Goal: Information Seeking & Learning: Learn about a topic

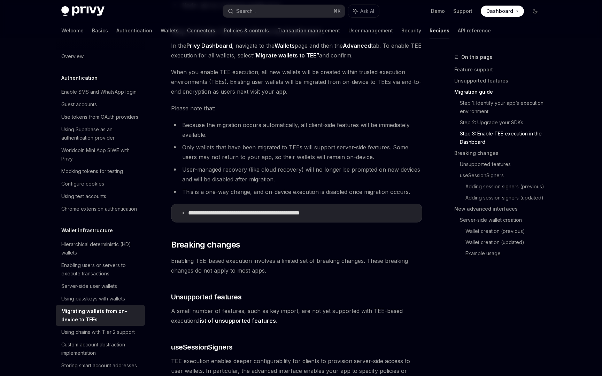
scroll to position [741, 0]
click at [216, 213] on p "**********" at bounding box center [259, 212] width 143 height 7
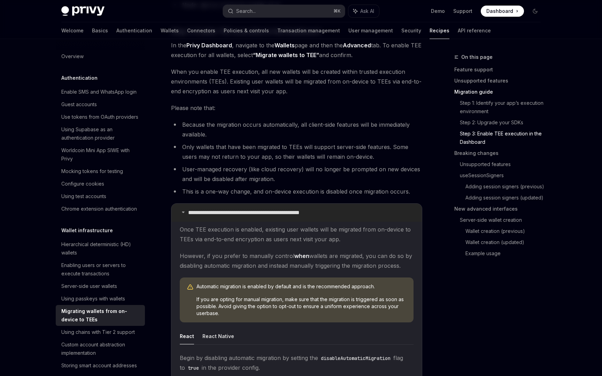
click at [216, 213] on p "**********" at bounding box center [259, 212] width 143 height 7
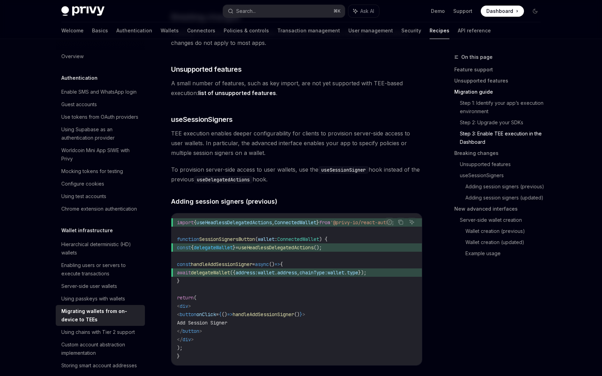
scroll to position [1105, 0]
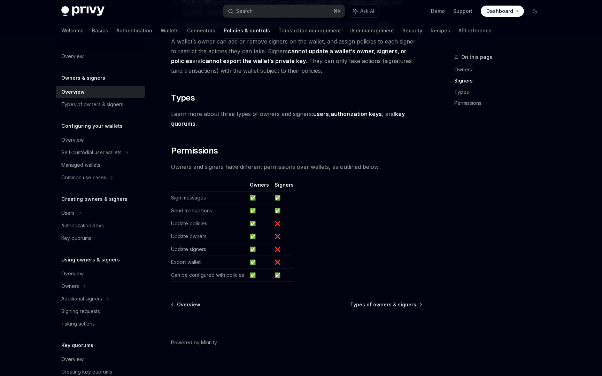
scroll to position [505, 0]
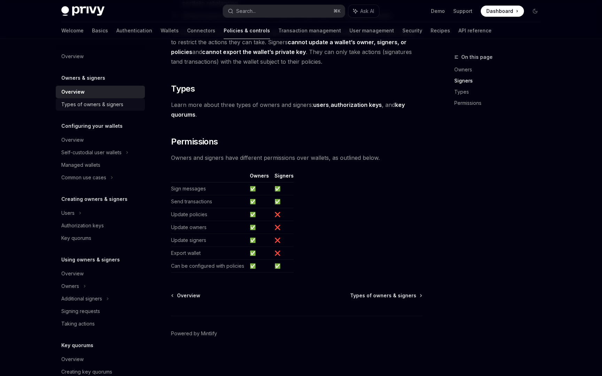
click at [80, 107] on div "Types of owners & signers" at bounding box center [92, 104] width 62 height 8
type textarea "*"
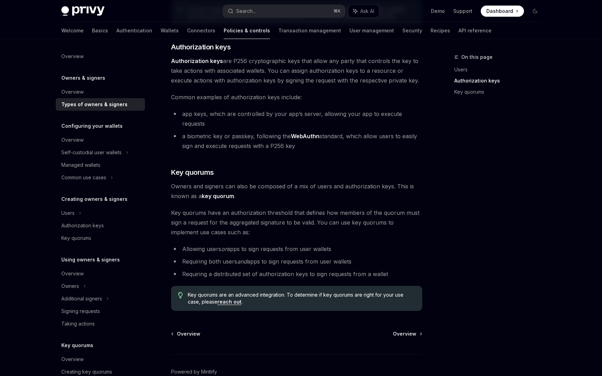
scroll to position [166, 0]
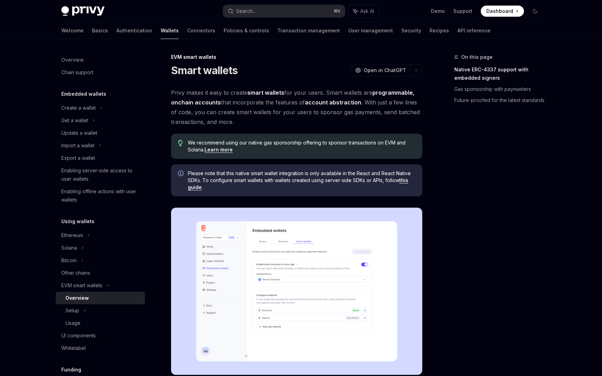
click at [222, 150] on link "Learn more" at bounding box center [218, 150] width 28 height 6
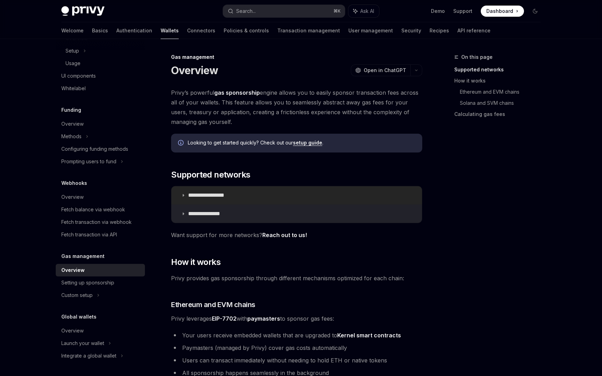
click at [231, 196] on p "**********" at bounding box center [214, 195] width 52 height 7
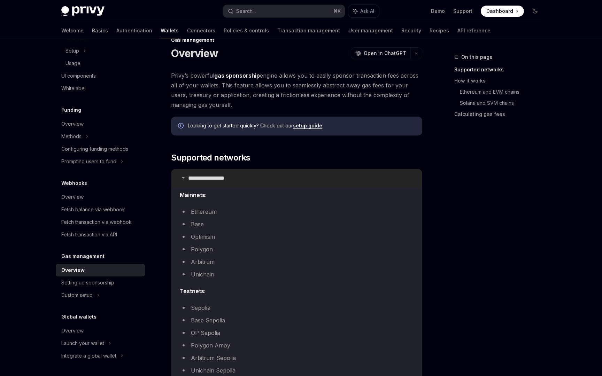
scroll to position [18, 0]
click at [229, 179] on p "**********" at bounding box center [214, 177] width 52 height 7
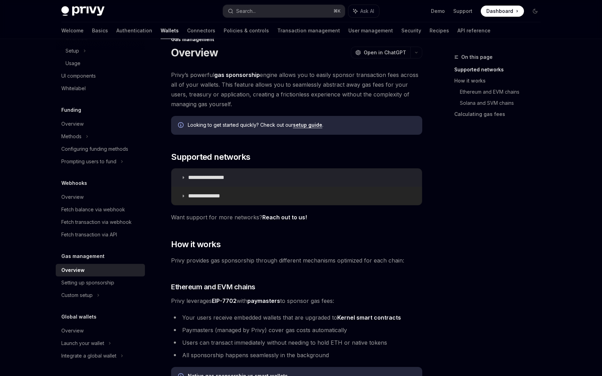
click at [224, 190] on summary "**********" at bounding box center [296, 196] width 250 height 18
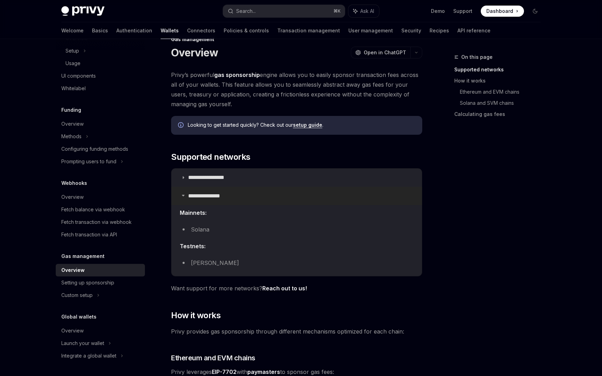
click at [224, 191] on summary "**********" at bounding box center [296, 196] width 250 height 18
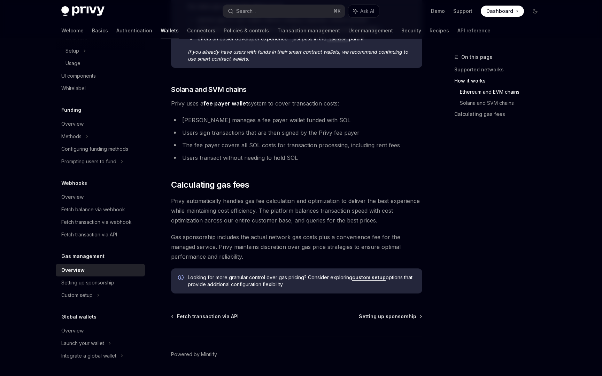
scroll to position [423, 0]
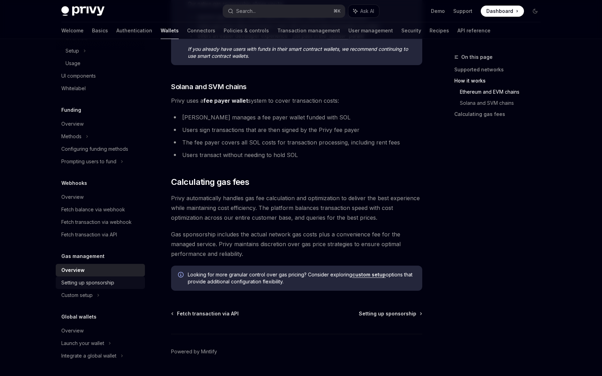
click at [99, 283] on div "Setting up sponsorship" at bounding box center [87, 283] width 53 height 8
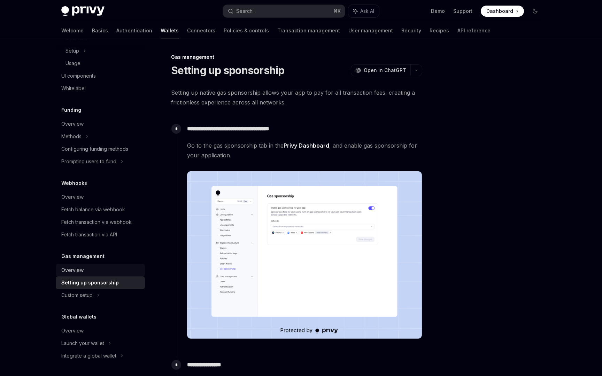
click at [83, 269] on div "Overview" at bounding box center [72, 270] width 22 height 8
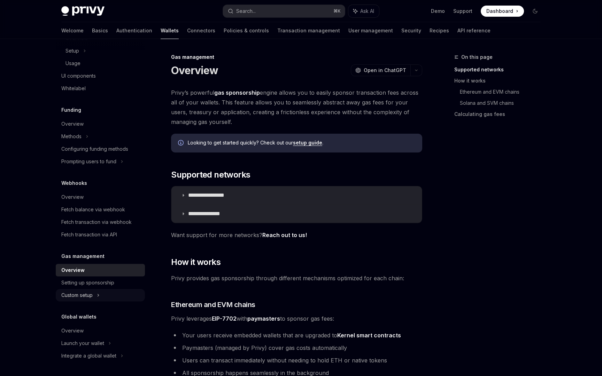
click at [85, 293] on div "Custom setup" at bounding box center [76, 295] width 31 height 8
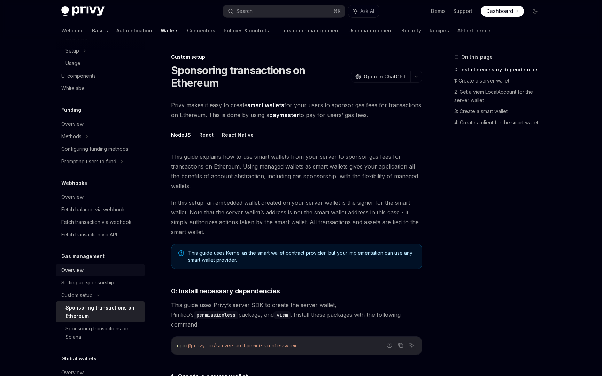
click at [88, 274] on div "Overview" at bounding box center [100, 270] width 79 height 8
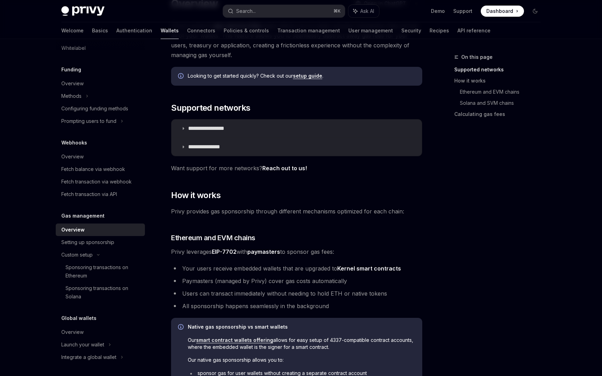
scroll to position [302, 0]
click at [96, 341] on div "Launch your wallet" at bounding box center [82, 343] width 43 height 8
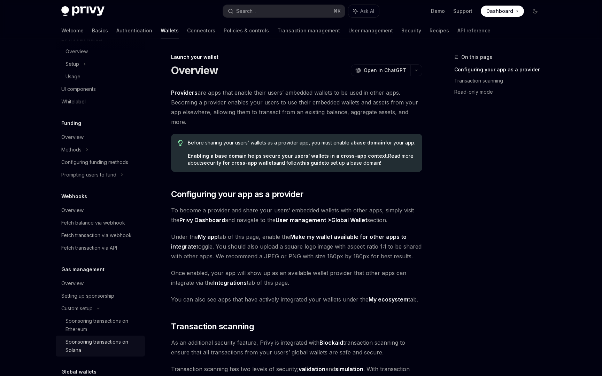
scroll to position [240, 0]
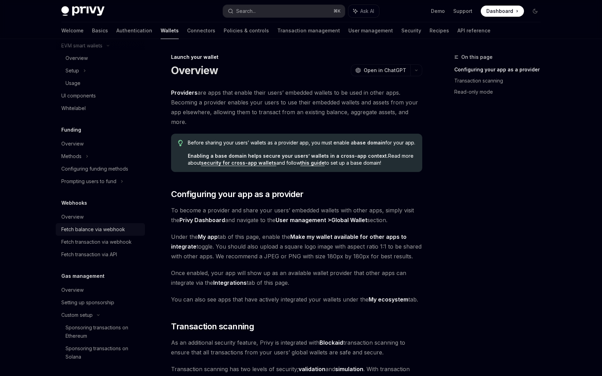
click at [100, 230] on div "Fetch balance via webhook" at bounding box center [93, 229] width 64 height 8
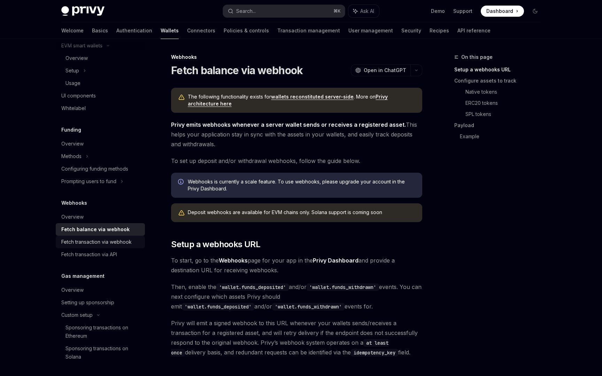
click at [93, 241] on div "Fetch transaction via webhook" at bounding box center [96, 242] width 70 height 8
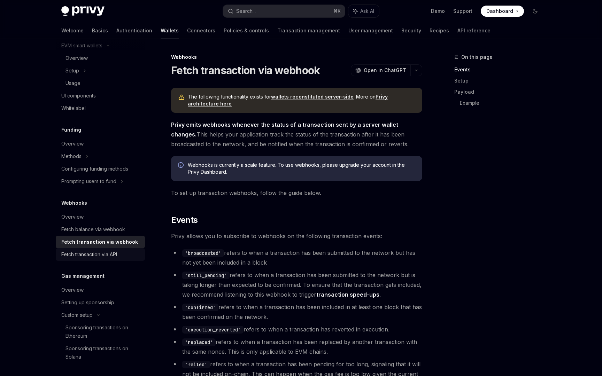
click at [91, 253] on div "Fetch transaction via API" at bounding box center [89, 254] width 56 height 8
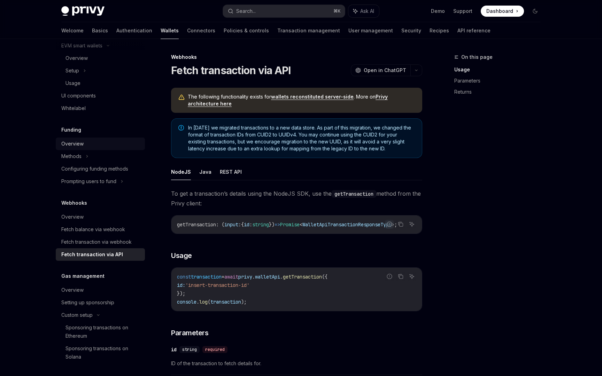
click at [82, 144] on div "Overview" at bounding box center [72, 144] width 22 height 8
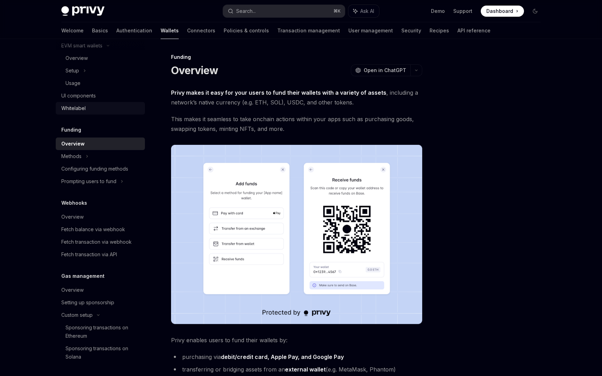
click at [90, 110] on div "Whitelabel" at bounding box center [100, 108] width 79 height 8
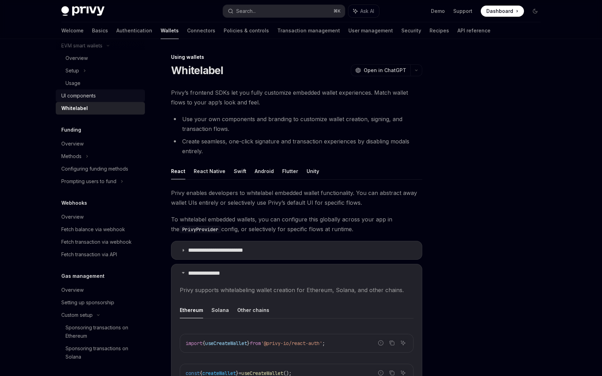
click at [90, 100] on link "UI components" at bounding box center [100, 95] width 89 height 13
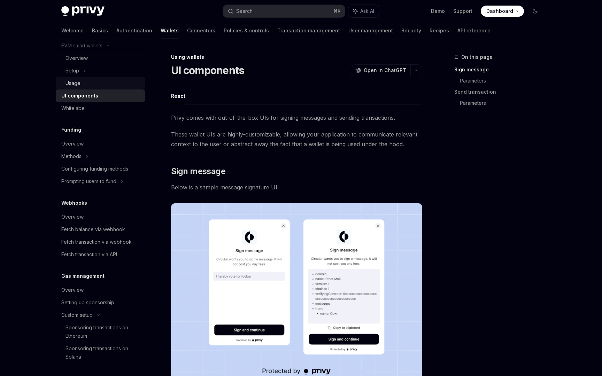
click at [87, 84] on div "Usage" at bounding box center [102, 83] width 75 height 8
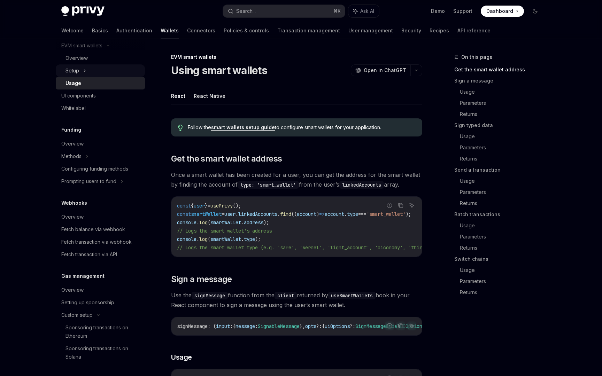
click at [89, 69] on div "Setup" at bounding box center [100, 70] width 89 height 13
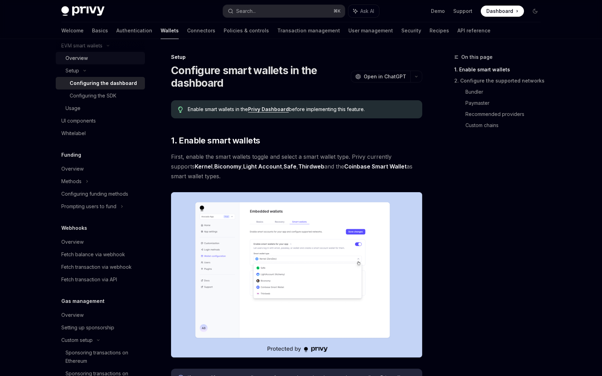
click at [88, 56] on div "Overview" at bounding box center [102, 58] width 75 height 8
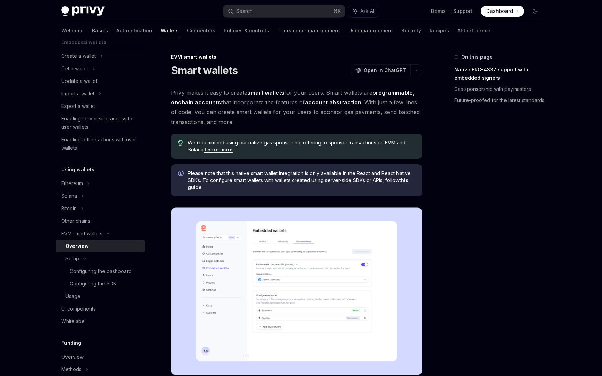
scroll to position [31, 0]
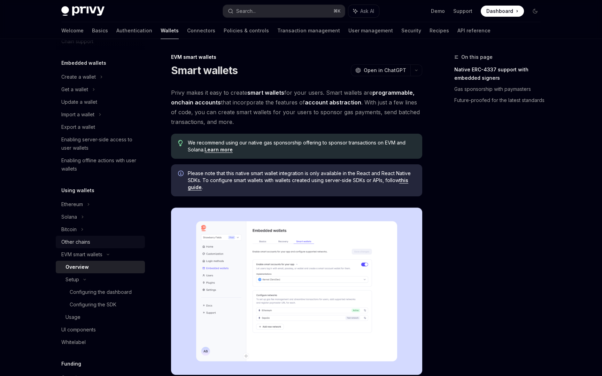
click at [78, 241] on div "Other chains" at bounding box center [75, 242] width 29 height 8
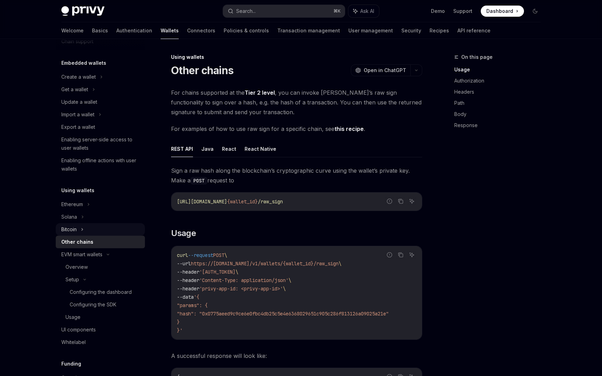
click at [78, 229] on div "Bitcoin" at bounding box center [100, 229] width 89 height 13
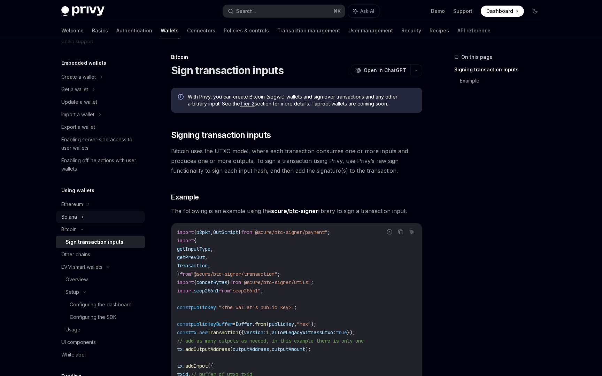
click at [80, 219] on div "Solana" at bounding box center [100, 217] width 89 height 13
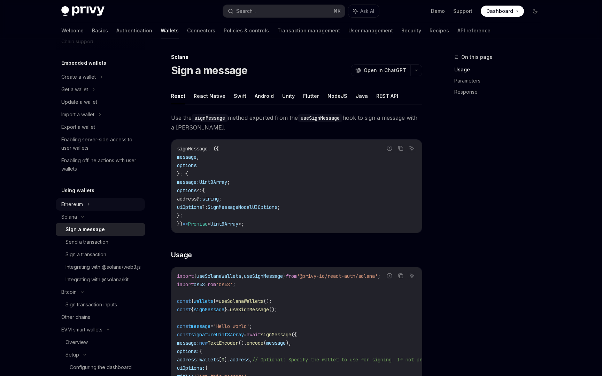
click at [82, 205] on div "Ethereum" at bounding box center [72, 204] width 22 height 8
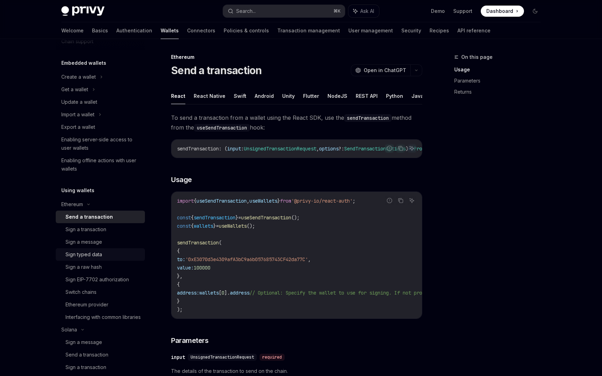
click at [105, 249] on link "Sign typed data" at bounding box center [100, 254] width 89 height 13
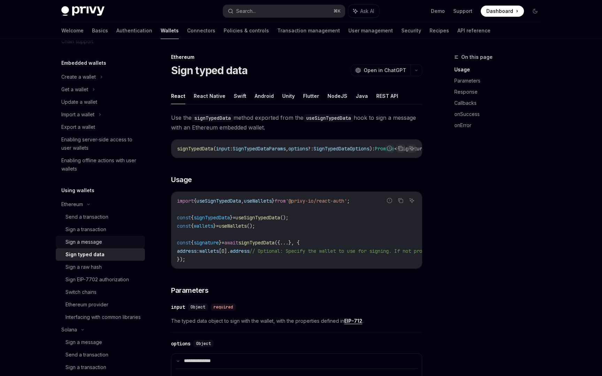
click at [107, 241] on div "Sign a message" at bounding box center [102, 242] width 75 height 8
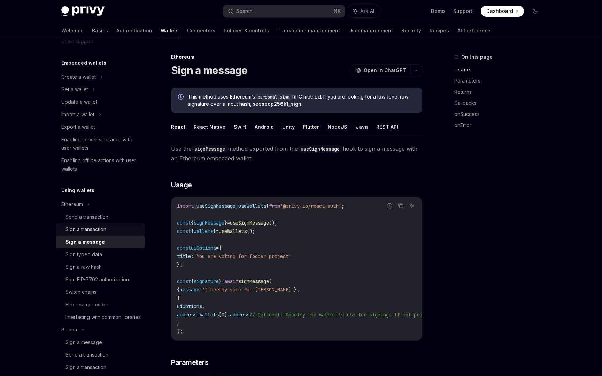
click at [107, 226] on div "Sign a transaction" at bounding box center [102, 229] width 75 height 8
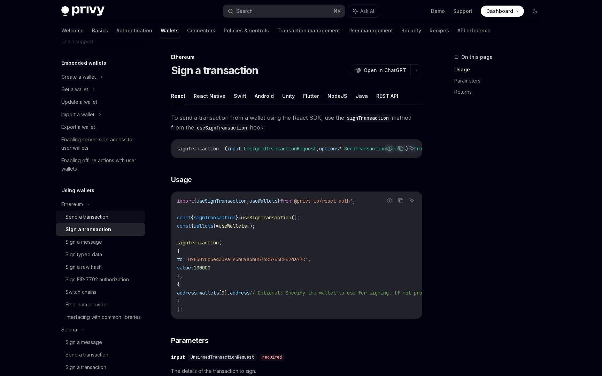
click at [107, 212] on link "Send a transaction" at bounding box center [100, 217] width 89 height 13
type textarea "*"
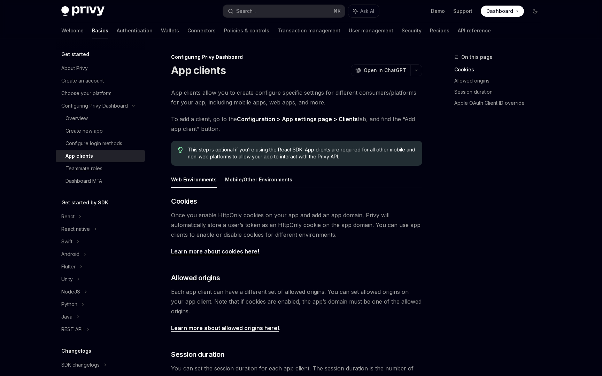
scroll to position [180, 0]
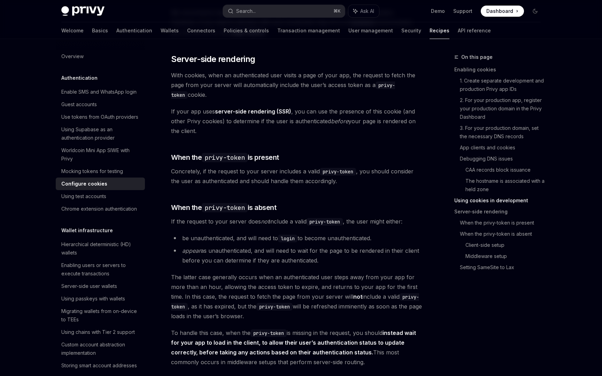
scroll to position [1372, 0]
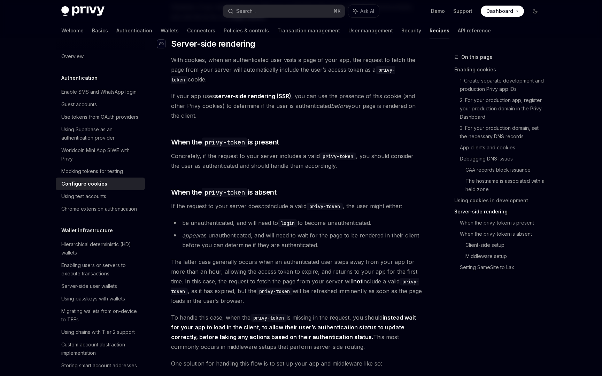
click at [164, 48] on div "Navigate to header" at bounding box center [161, 44] width 8 height 8
